Goal: Information Seeking & Learning: Learn about a topic

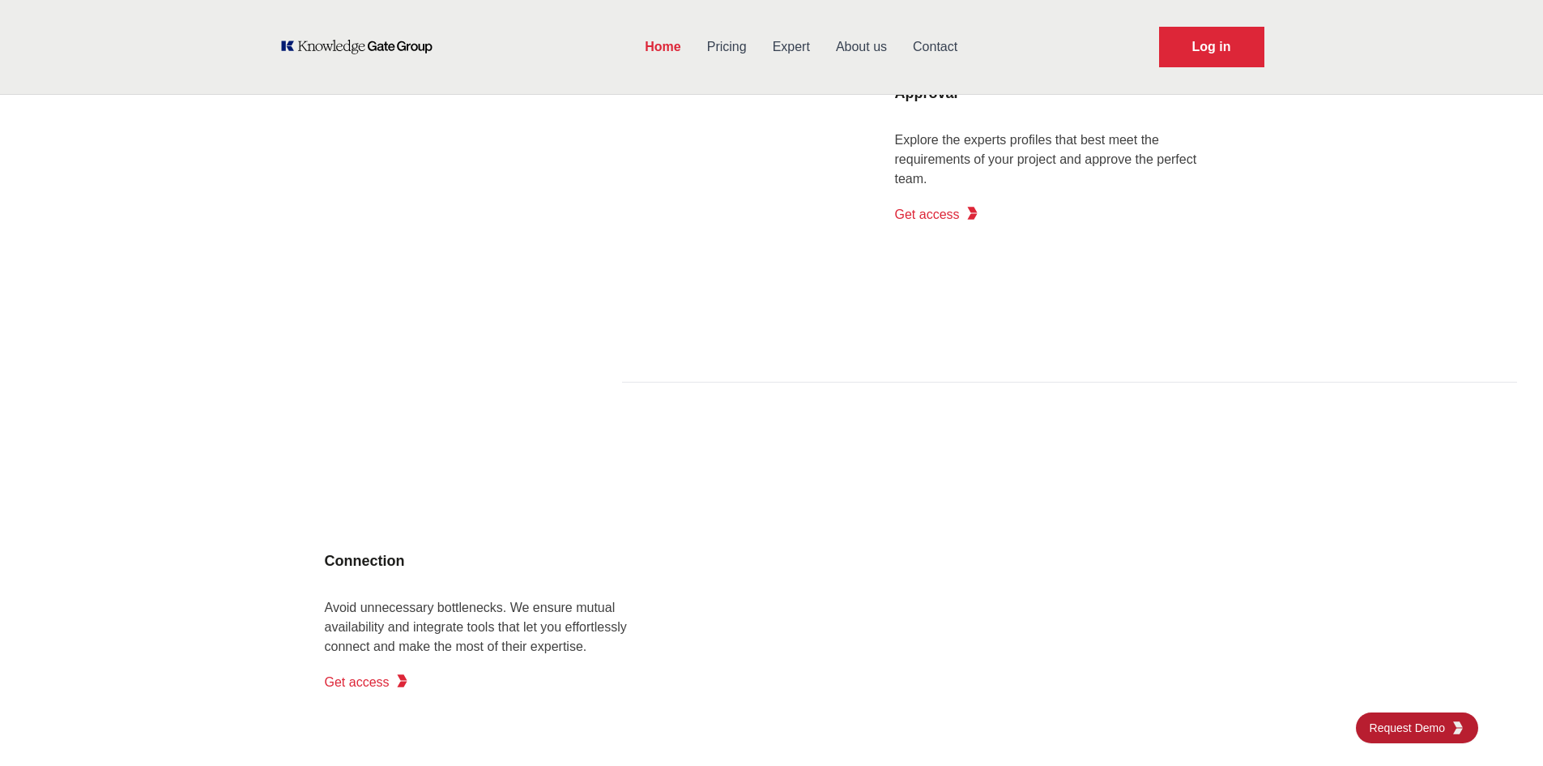
scroll to position [2511, 0]
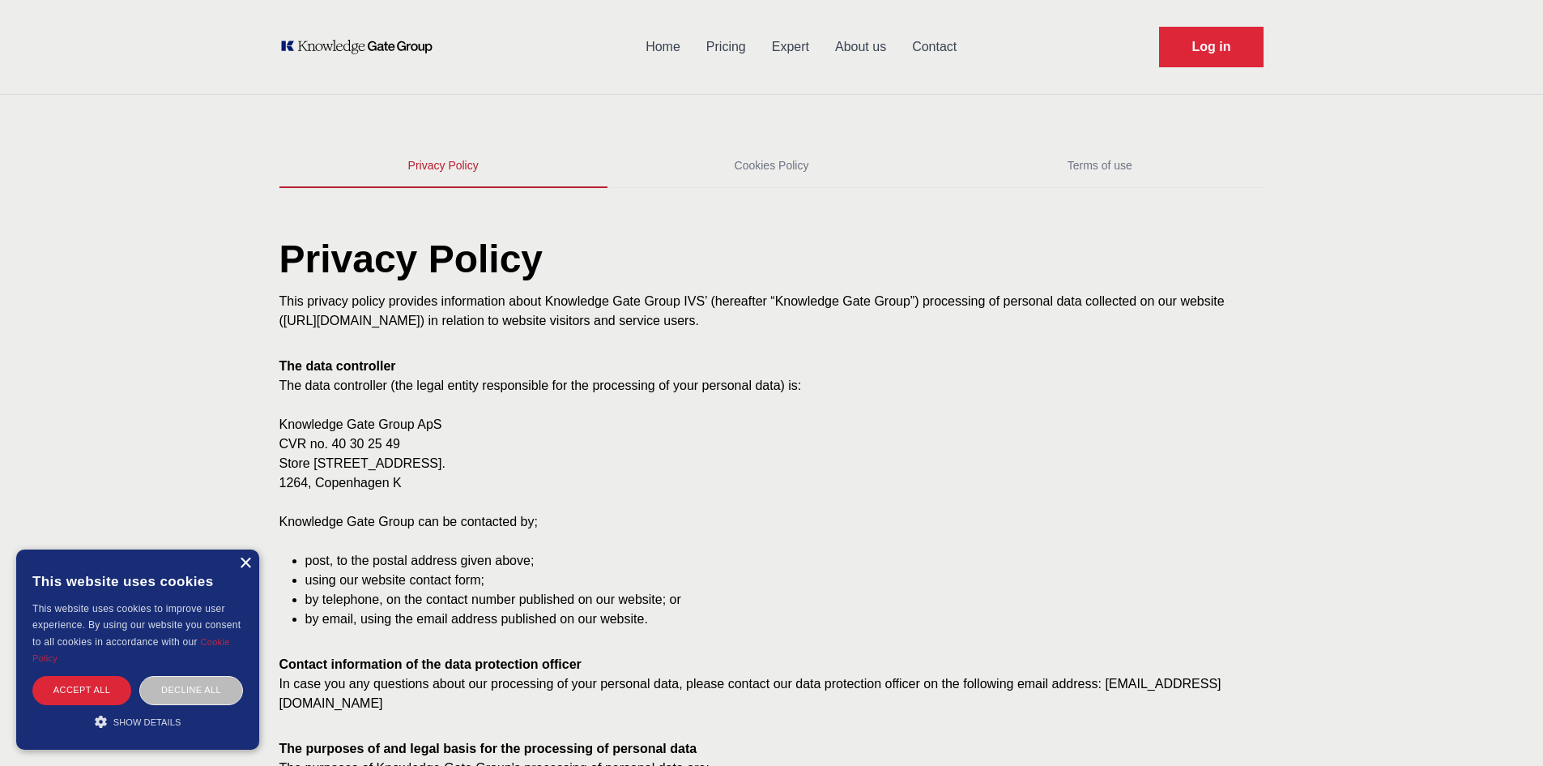
click at [245, 565] on div "×" at bounding box center [245, 563] width 12 height 12
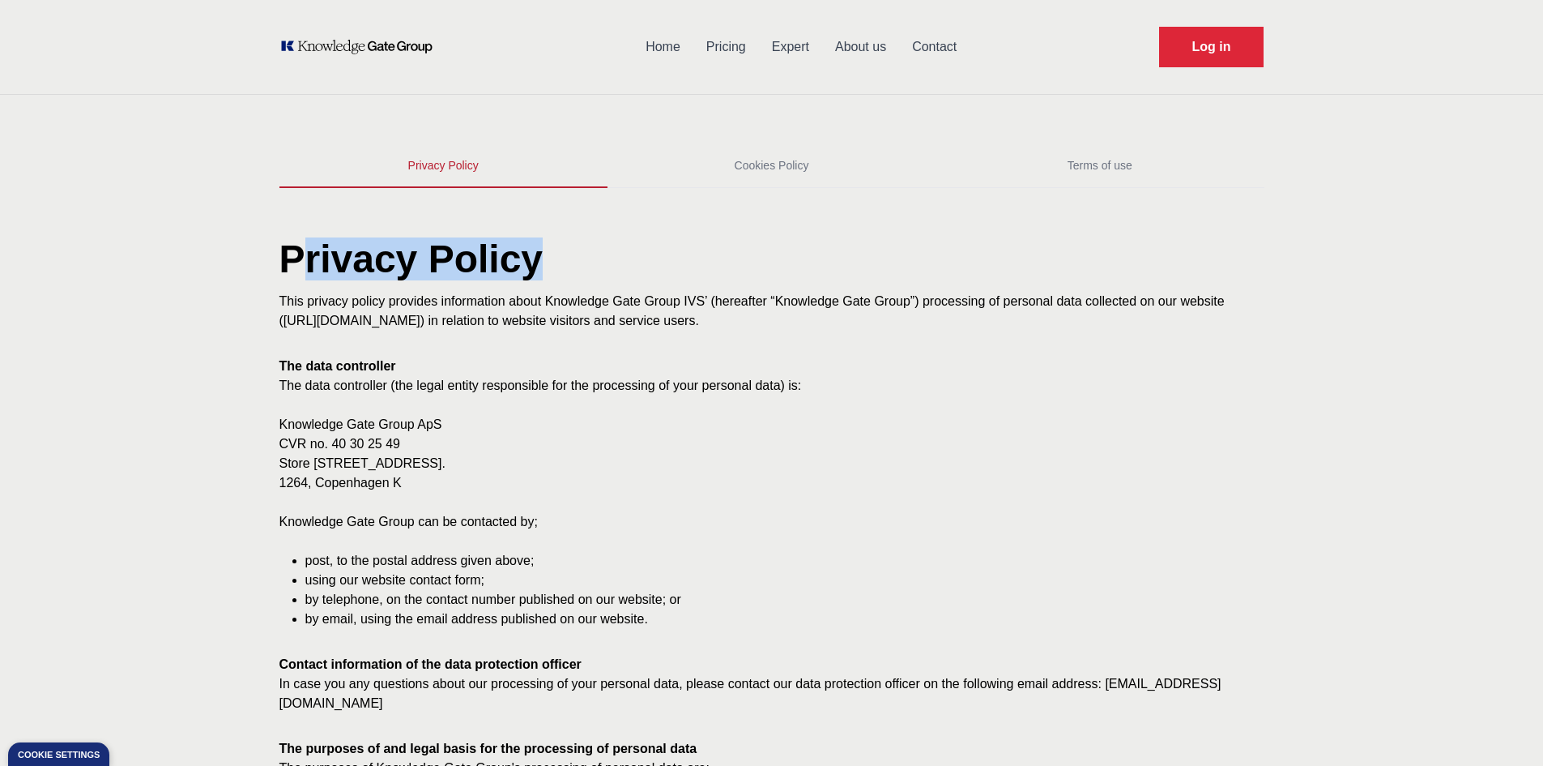
drag, startPoint x: 613, startPoint y: 281, endPoint x: 761, endPoint y: 278, distance: 147.5
click at [765, 283] on h1 "Privacy Policy" at bounding box center [771, 266] width 985 height 52
click at [755, 276] on h1 "Privacy Policy" at bounding box center [771, 266] width 985 height 52
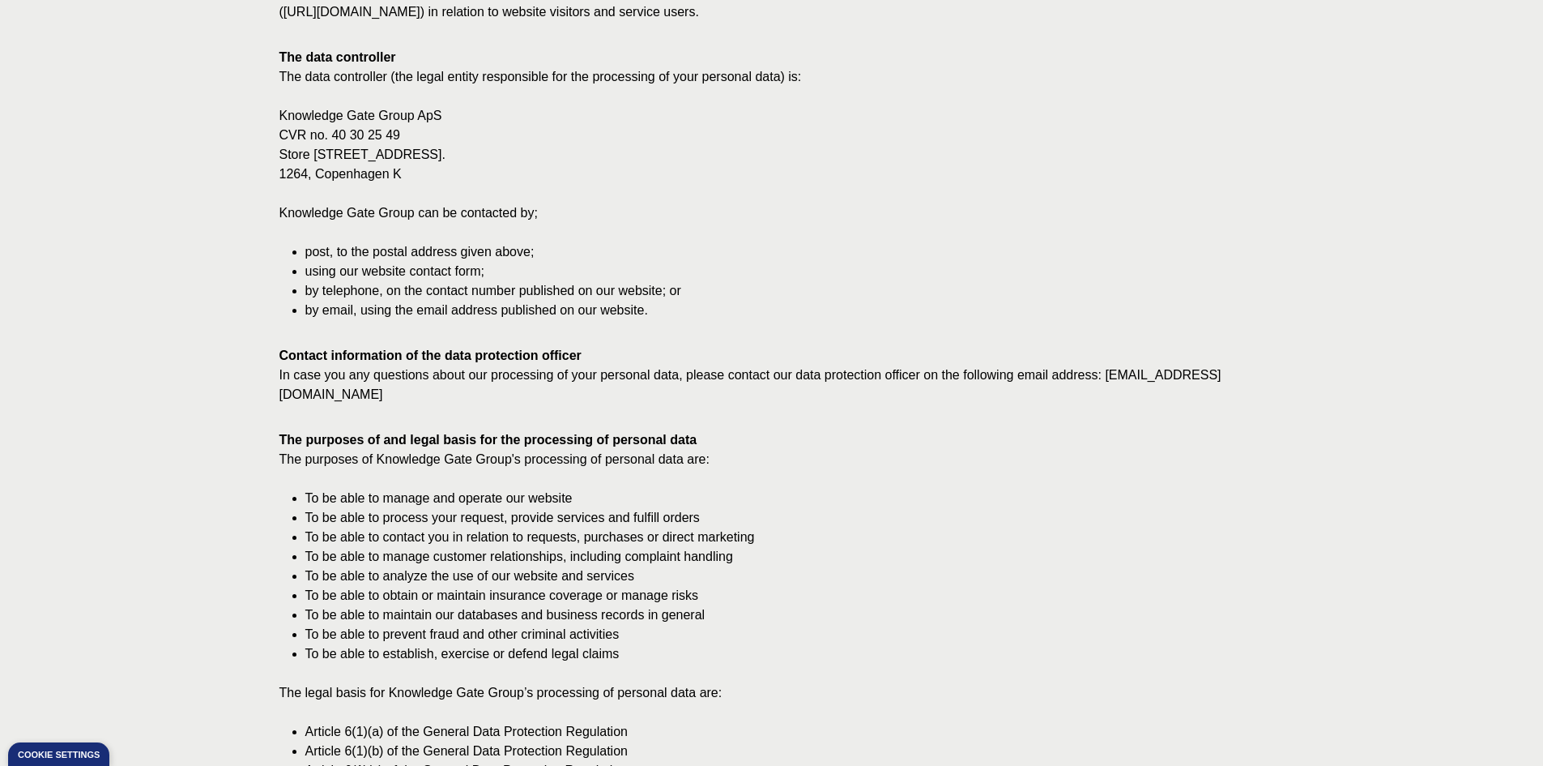
scroll to position [810, 0]
